Goal: Find specific page/section: Find specific page/section

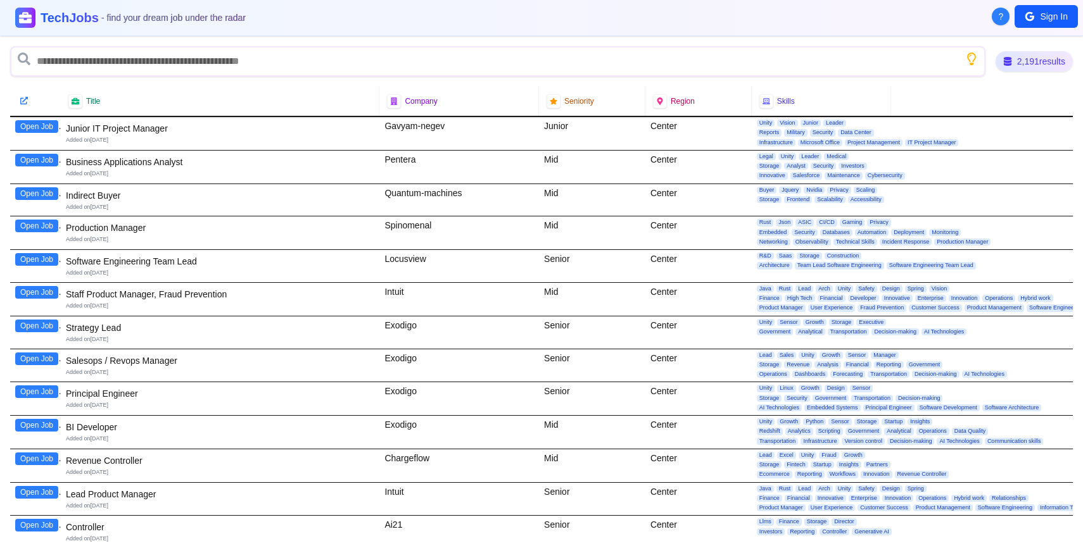
click at [389, 391] on div "Exodigo" at bounding box center [459, 398] width 160 height 33
click at [411, 396] on div "Exodigo" at bounding box center [459, 398] width 160 height 33
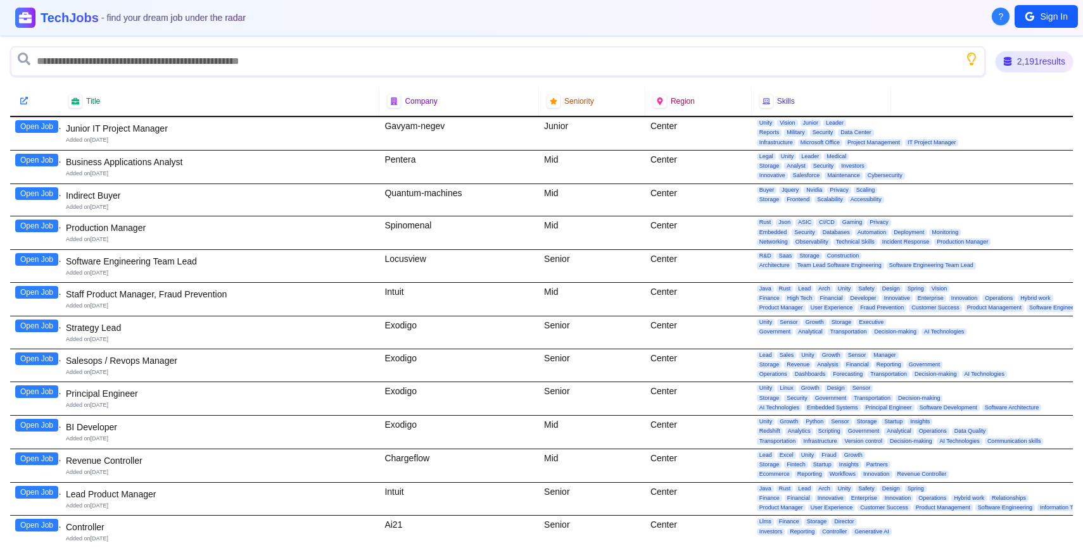
click at [427, 395] on div "Exodigo" at bounding box center [459, 398] width 160 height 33
click at [404, 393] on div "Exodigo" at bounding box center [459, 398] width 160 height 33
drag, startPoint x: 420, startPoint y: 392, endPoint x: 407, endPoint y: 9, distance: 383.3
